Goal: Task Accomplishment & Management: Use online tool/utility

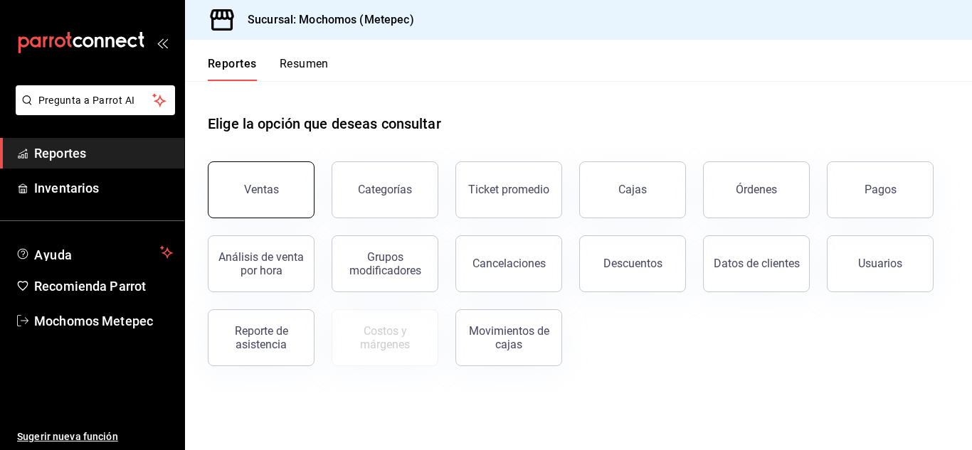
click at [288, 184] on button "Ventas" at bounding box center [261, 190] width 107 height 57
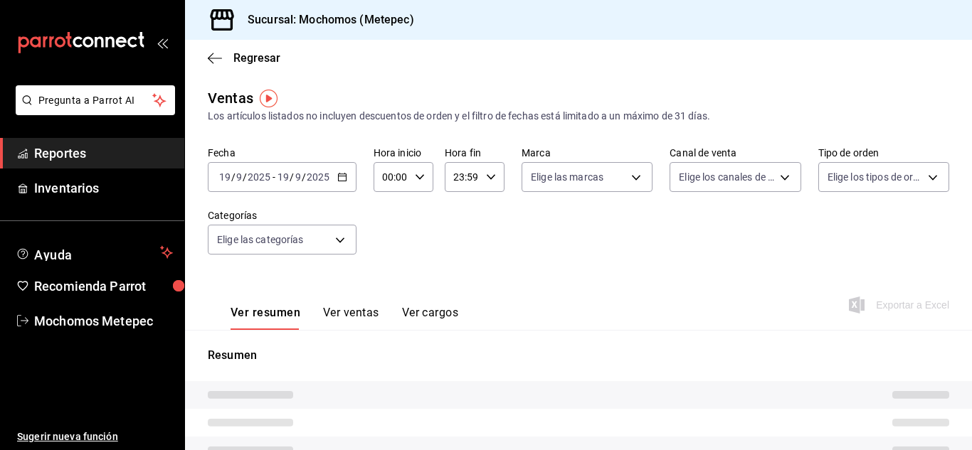
type input "05:00"
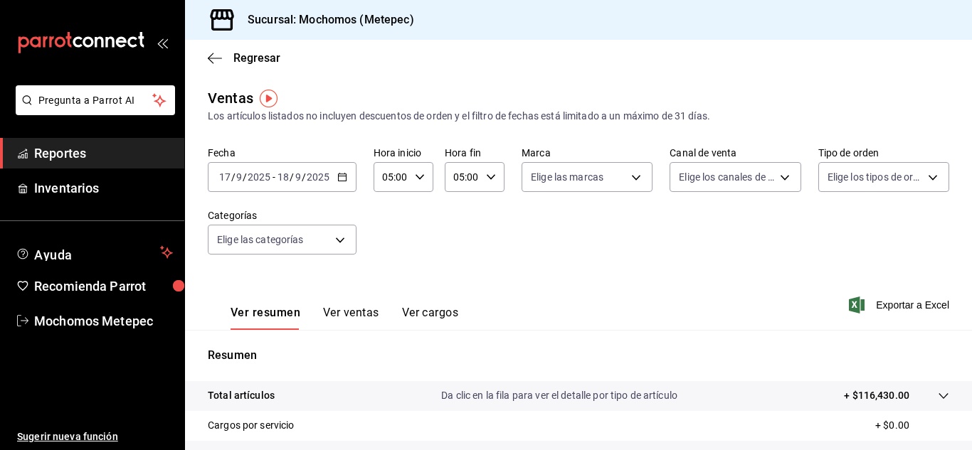
click at [345, 184] on div "[DATE] [DATE] - [DATE] [DATE]" at bounding box center [282, 177] width 149 height 30
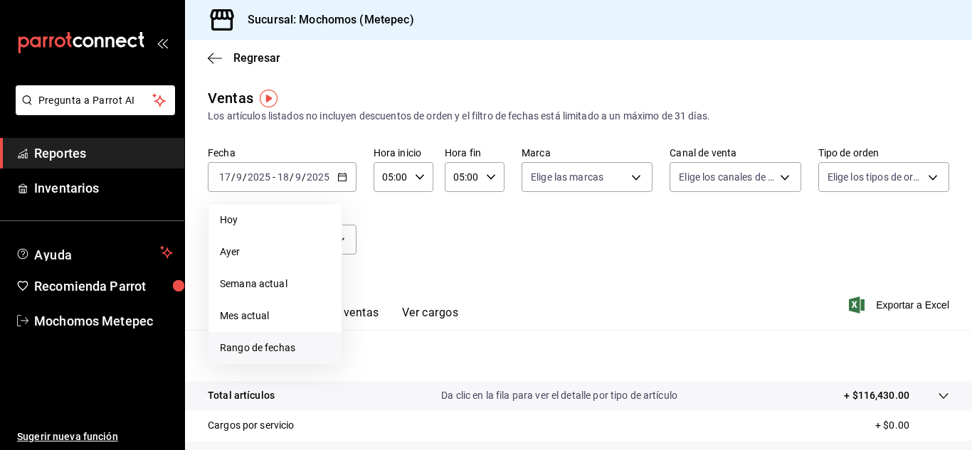
click at [261, 354] on span "Rango de fechas" at bounding box center [275, 348] width 110 height 15
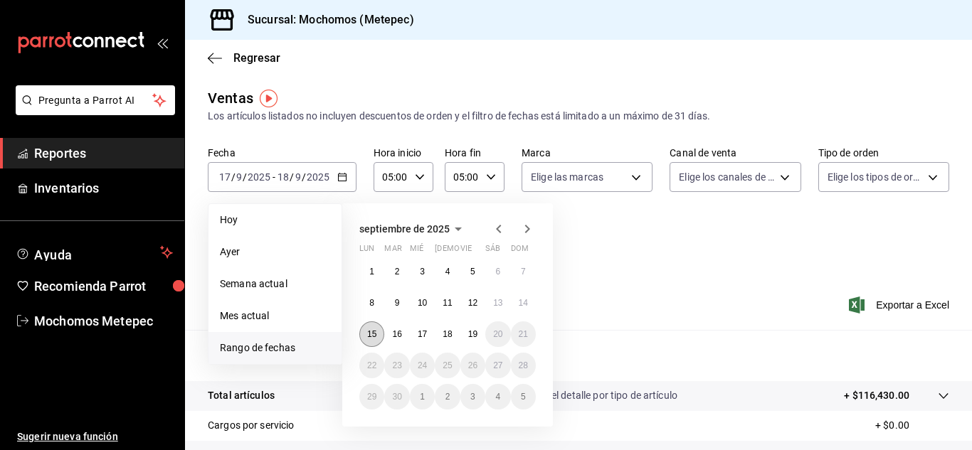
click at [366, 337] on button "15" at bounding box center [371, 335] width 25 height 26
click at [472, 337] on abbr "19" at bounding box center [472, 334] width 9 height 10
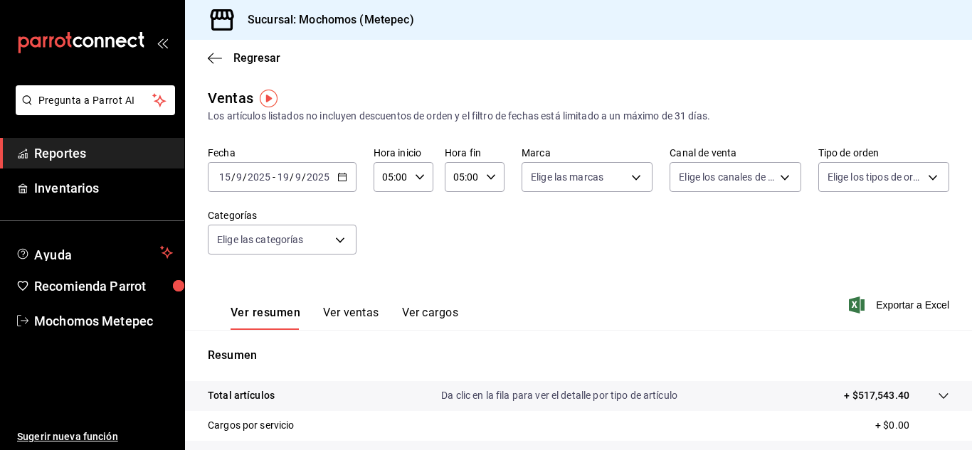
click at [415, 178] on icon "button" at bounding box center [420, 177] width 10 height 10
click at [581, 177] on div at bounding box center [486, 225] width 972 height 450
click at [581, 177] on body "Pregunta a Parrot AI Reportes Inventarios Ayuda Recomienda Parrot Mochomos Mete…" at bounding box center [486, 225] width 972 height 450
click at [586, 239] on span "Ver todas" at bounding box center [578, 232] width 43 height 15
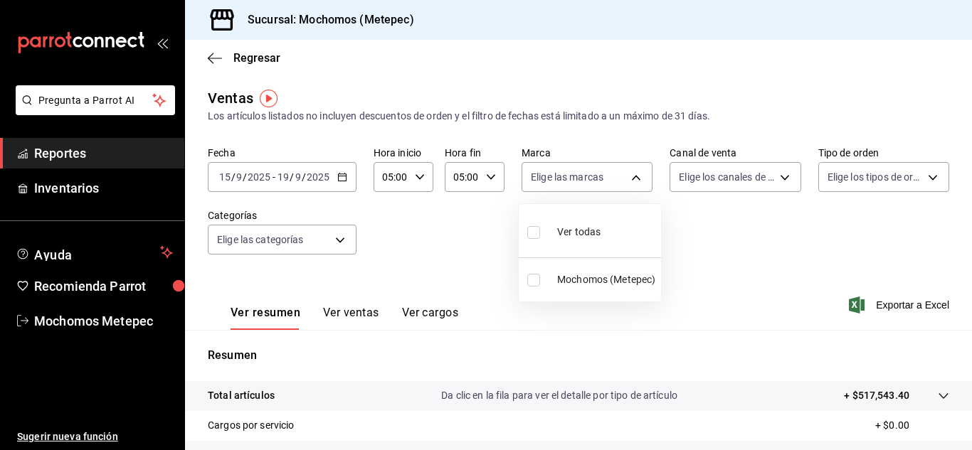
type input "2365f74e-aa6b-4392-bdf2-72765591bddf"
checkbox input "true"
click at [749, 179] on div at bounding box center [486, 225] width 972 height 450
click at [749, 179] on body "Pregunta a Parrot AI Reportes Inventarios Ayuda Recomienda Parrot Mochomos Mete…" at bounding box center [486, 225] width 972 height 450
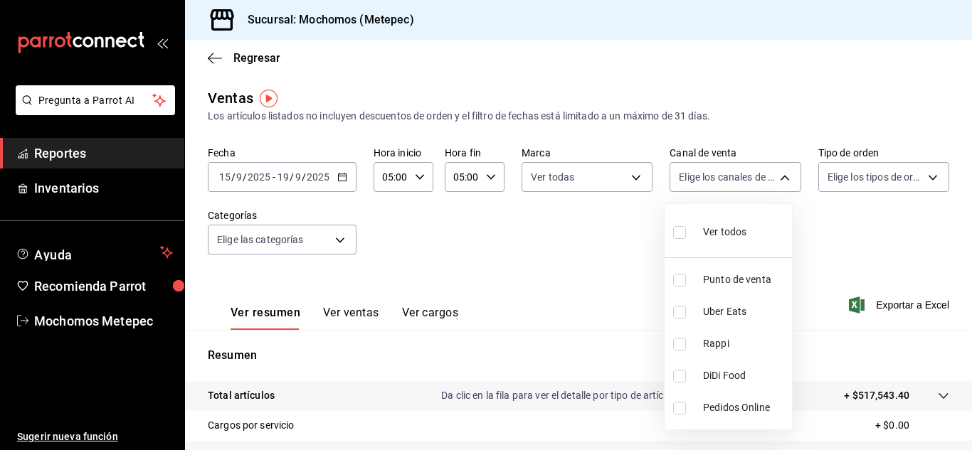
click at [728, 231] on span "Ver todos" at bounding box center [724, 232] width 43 height 15
type input "PARROT,UBER_EATS,RAPPI,DIDI_FOOD,ONLINE"
checkbox input "true"
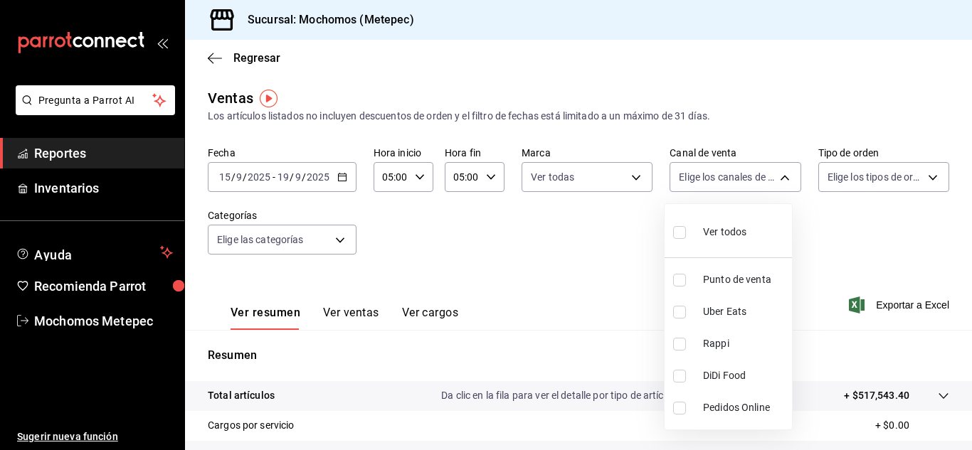
checkbox input "true"
click at [875, 174] on div at bounding box center [486, 225] width 972 height 450
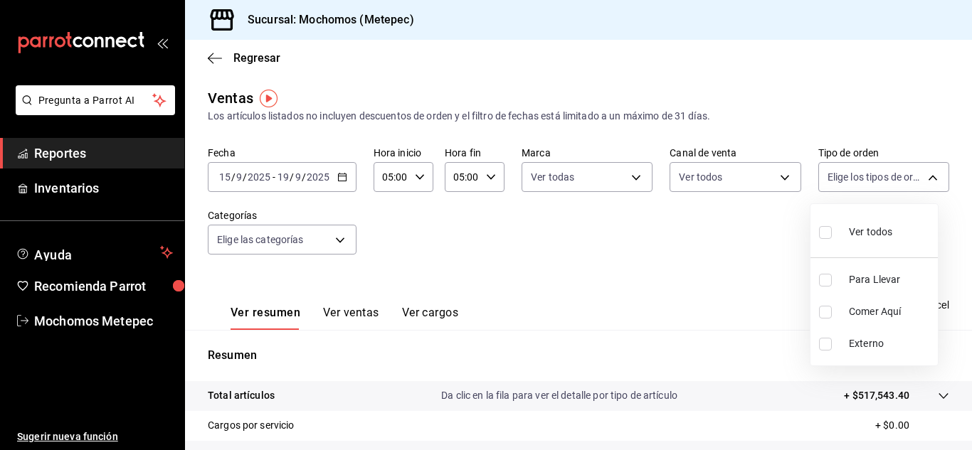
click at [875, 174] on body "Pregunta a Parrot AI Reportes Inventarios Ayuda Recomienda Parrot Mochomos Mete…" at bounding box center [486, 225] width 972 height 450
click at [839, 234] on div "Ver todos" at bounding box center [855, 231] width 73 height 31
type input "3a236ed8-2e24-47ca-8e59-ead494492482,da8509e8-5fca-4f62-958e-973104937870,EXTER…"
checkbox input "true"
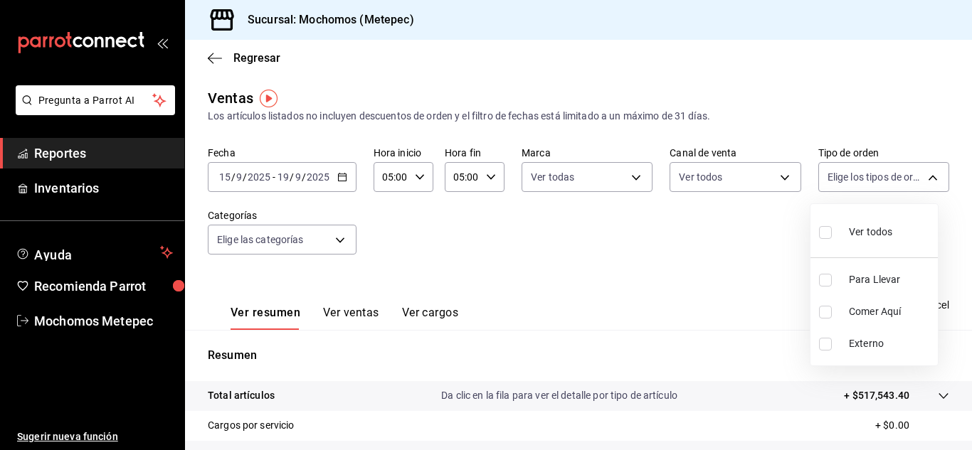
checkbox input "true"
click at [344, 236] on div at bounding box center [486, 225] width 972 height 450
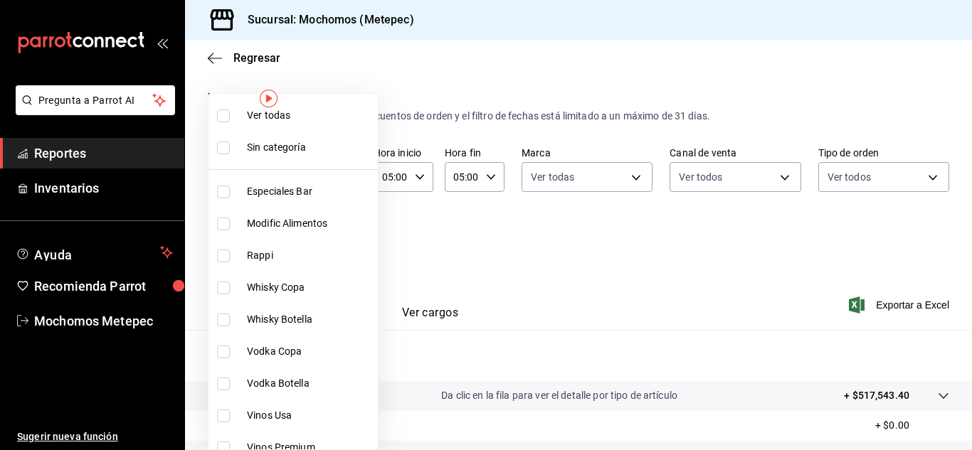
click at [344, 236] on body "Pregunta a Parrot AI Reportes Inventarios Ayuda Recomienda Parrot Mochomos Mete…" at bounding box center [486, 225] width 972 height 450
click at [322, 131] on li "Ver todas" at bounding box center [293, 116] width 169 height 32
type input "c9cbc288-c827-488d-81f5-370afefb1912,46081463-7037-4dd2-a9ab-e56ff6a8fa7c,bf958…"
checkbox input "true"
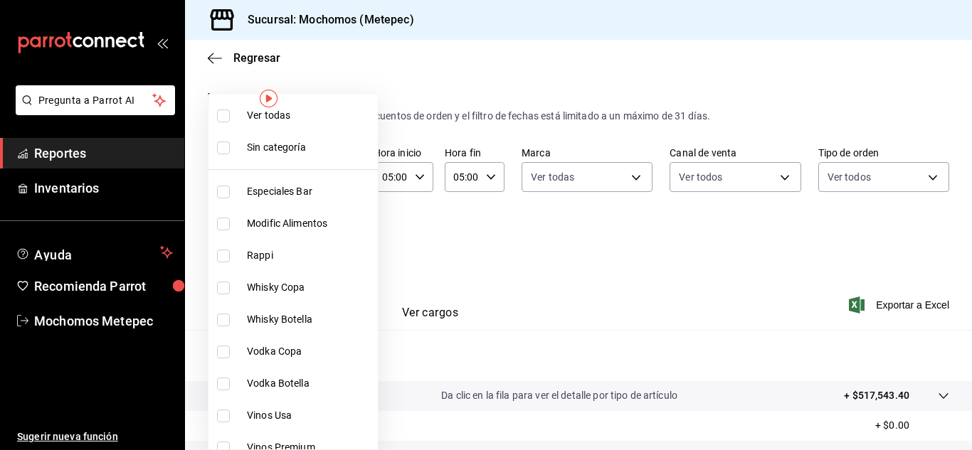
checkbox input "true"
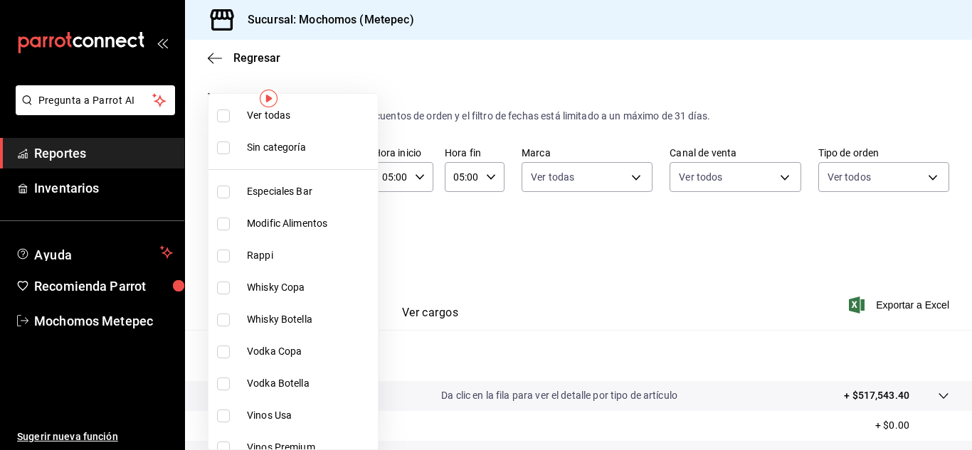
checkbox input "true"
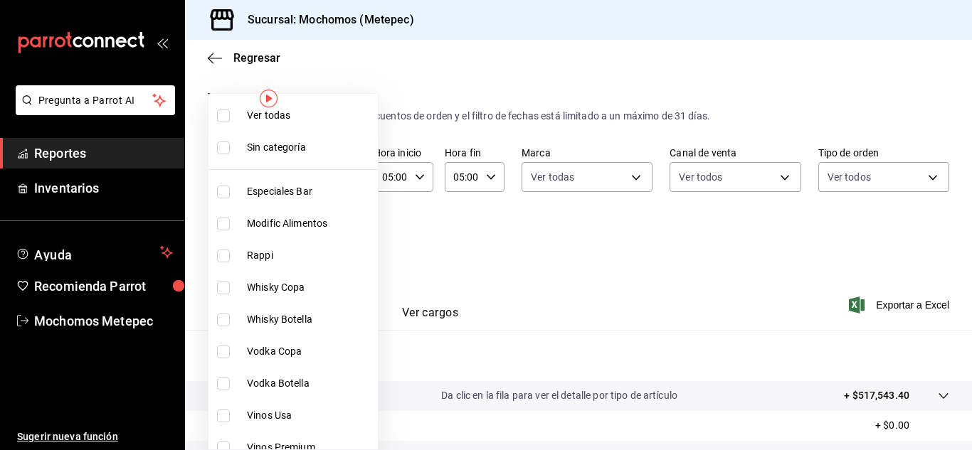
checkbox input "true"
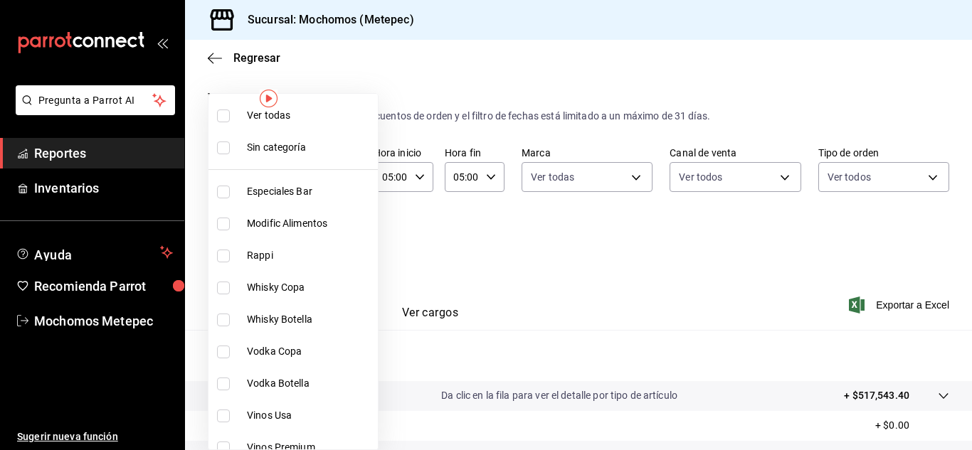
checkbox input "true"
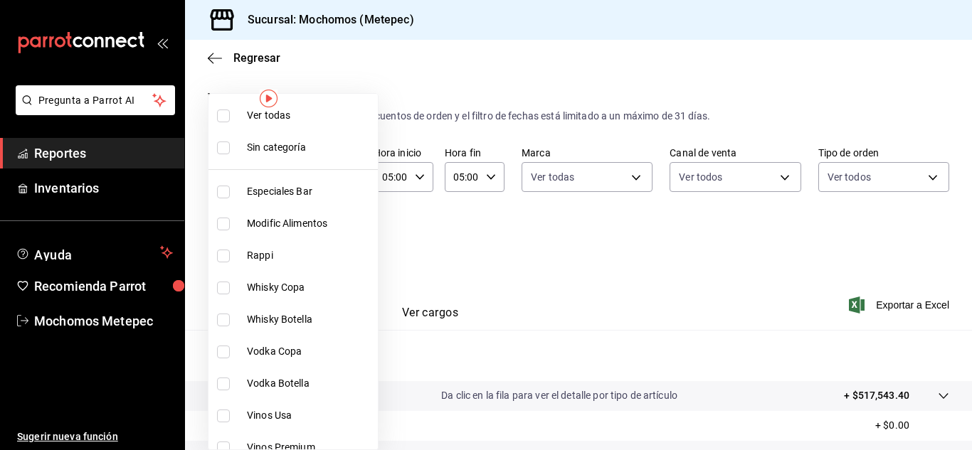
checkbox input "true"
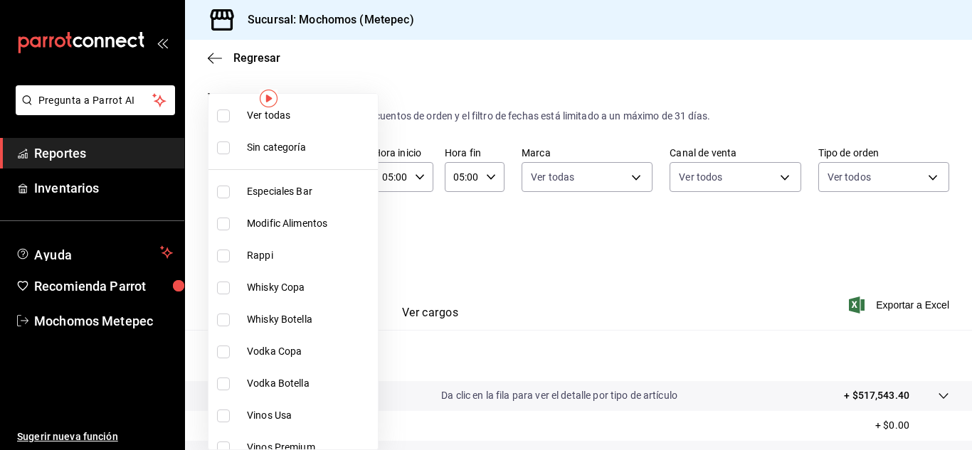
checkbox input "true"
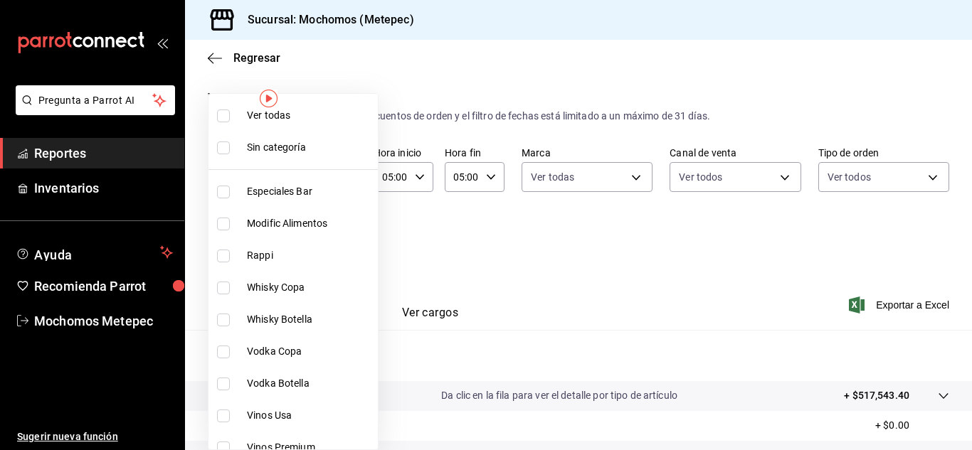
checkbox input "true"
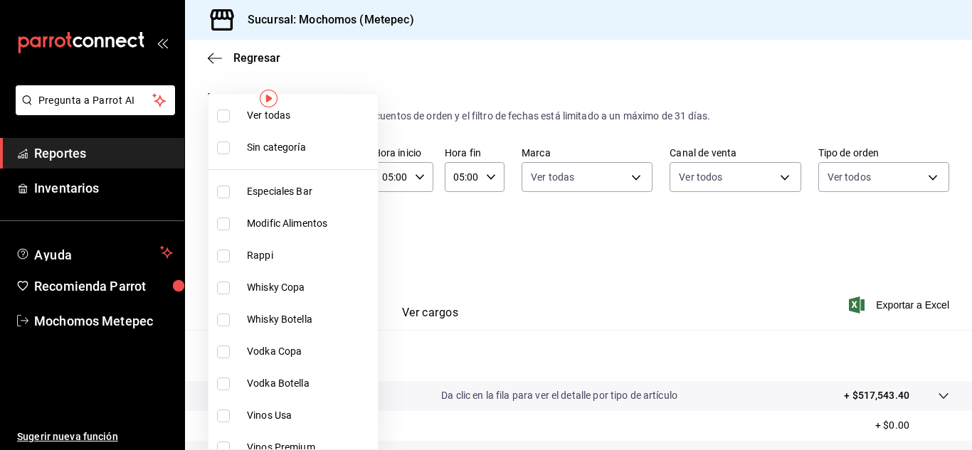
checkbox input "true"
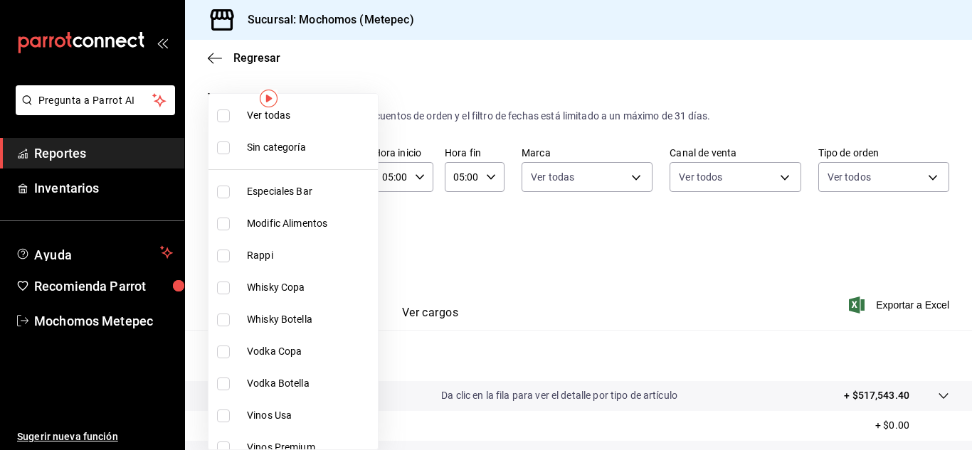
checkbox input "true"
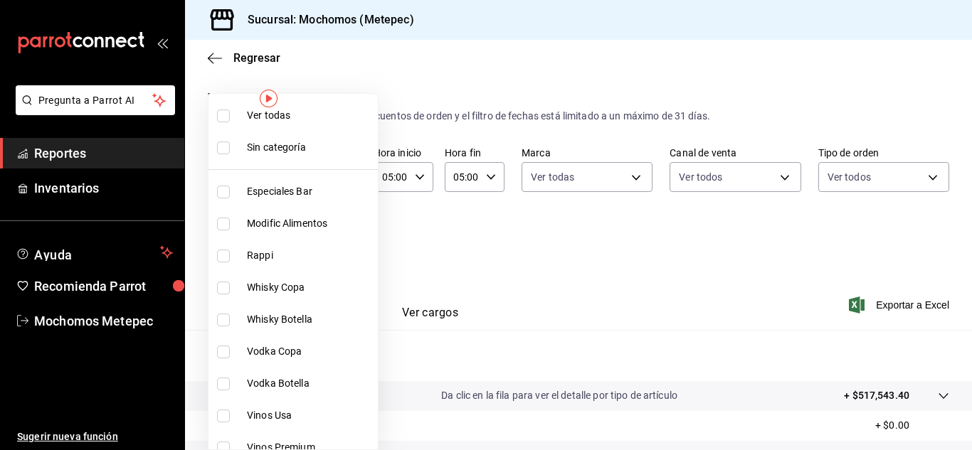
checkbox input "true"
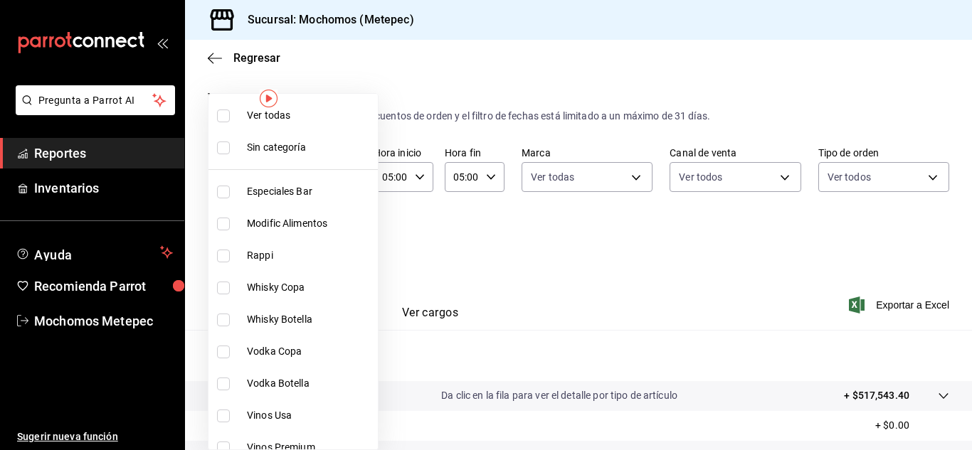
checkbox input "true"
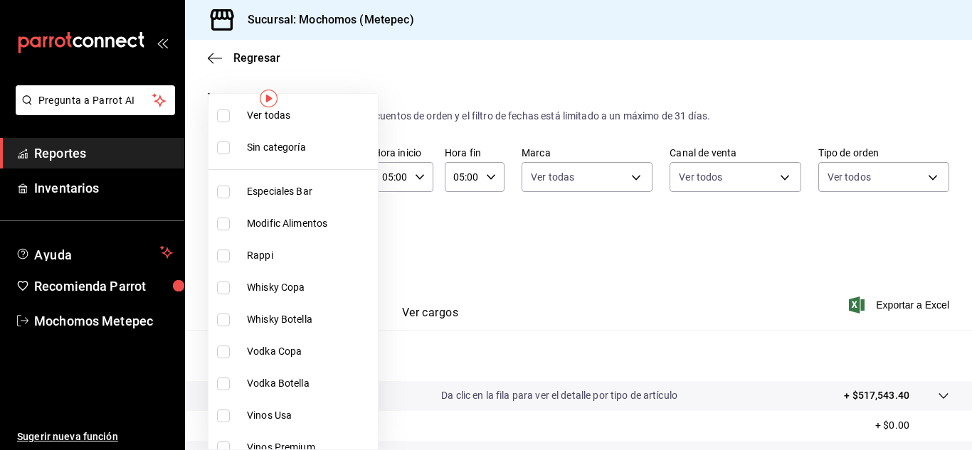
checkbox input "true"
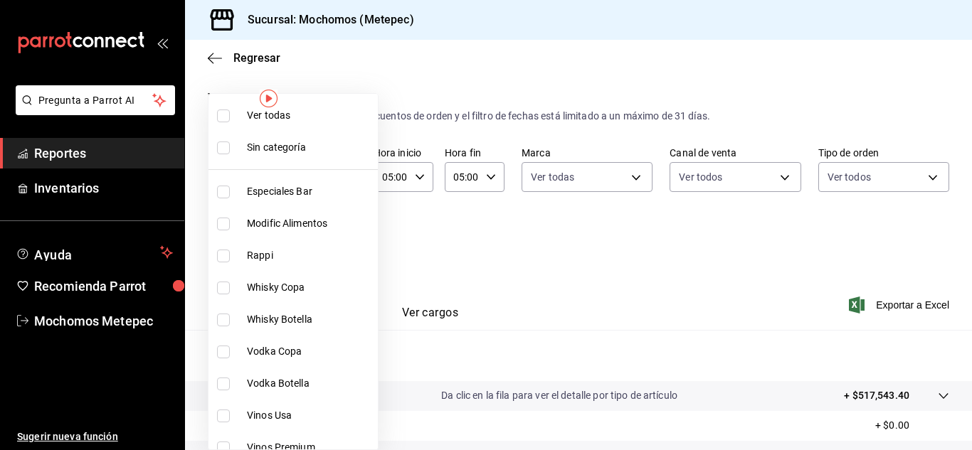
checkbox input "true"
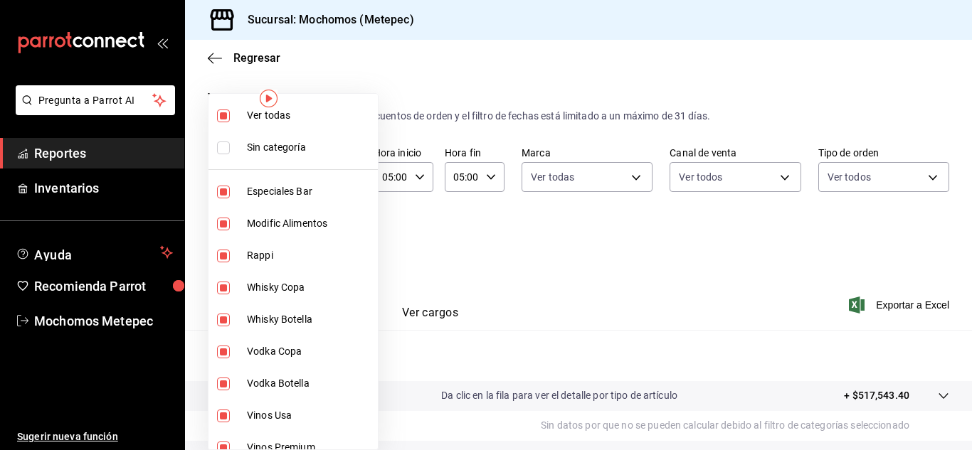
click at [550, 256] on div at bounding box center [486, 225] width 972 height 450
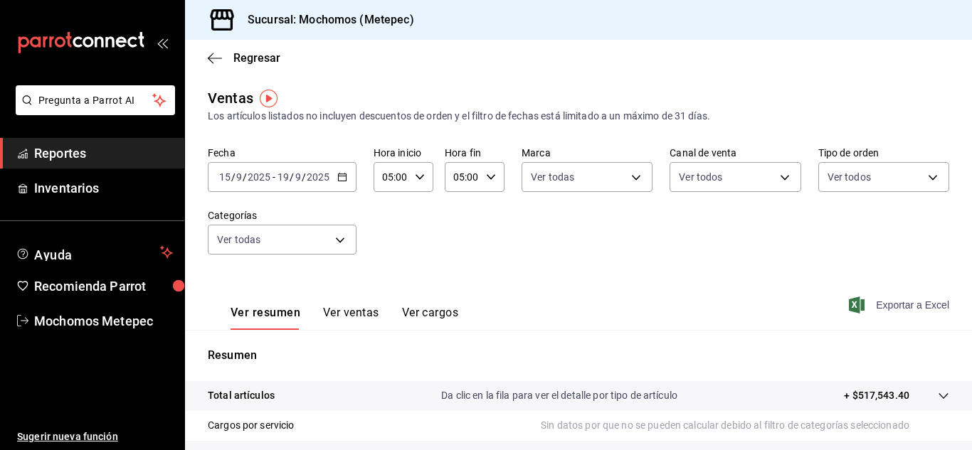
click at [866, 300] on span "Exportar a Excel" at bounding box center [900, 305] width 97 height 17
